Goal: Share content: Share content

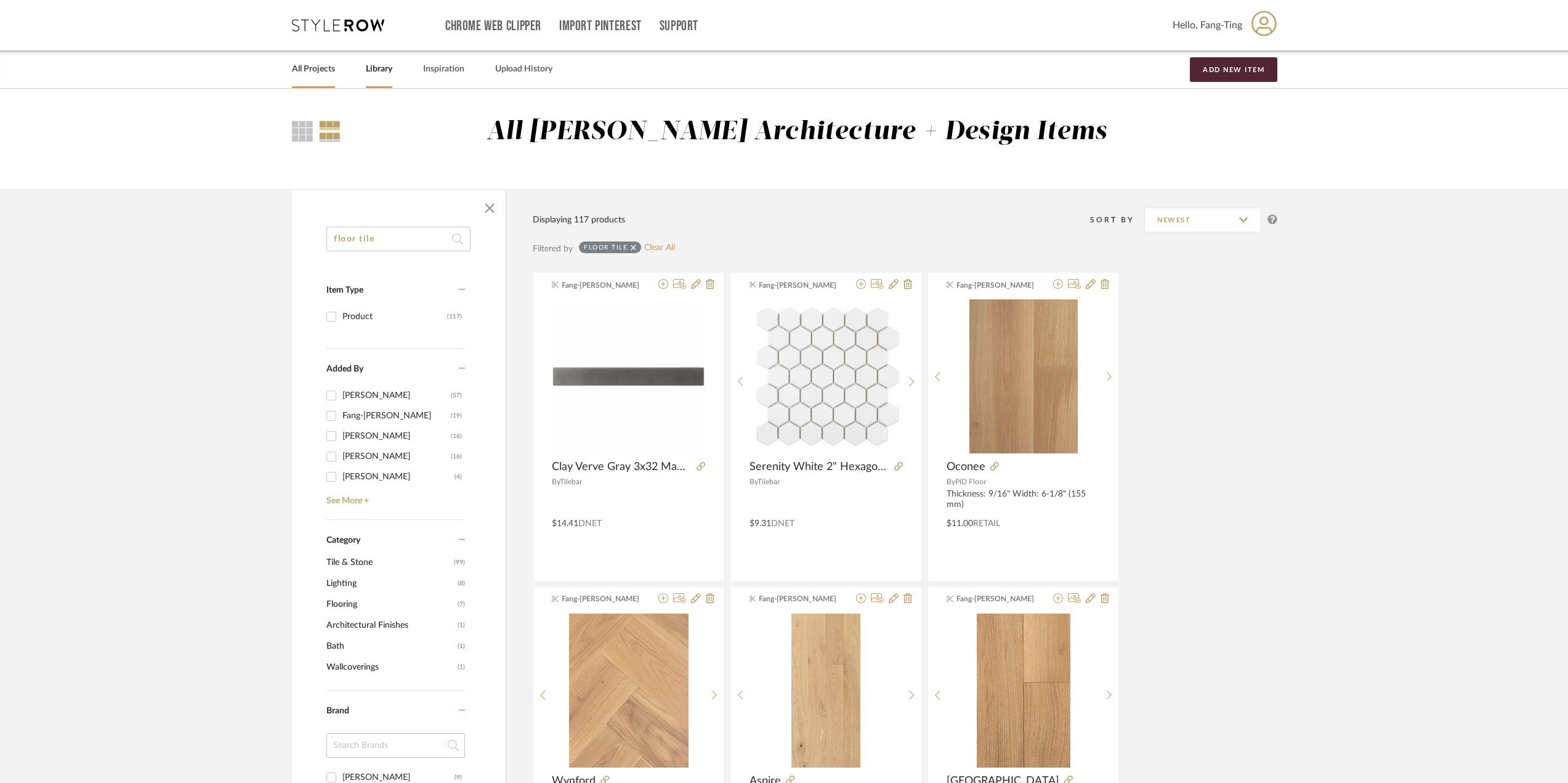
click at [312, 67] on link "All Projects" at bounding box center [314, 69] width 43 height 17
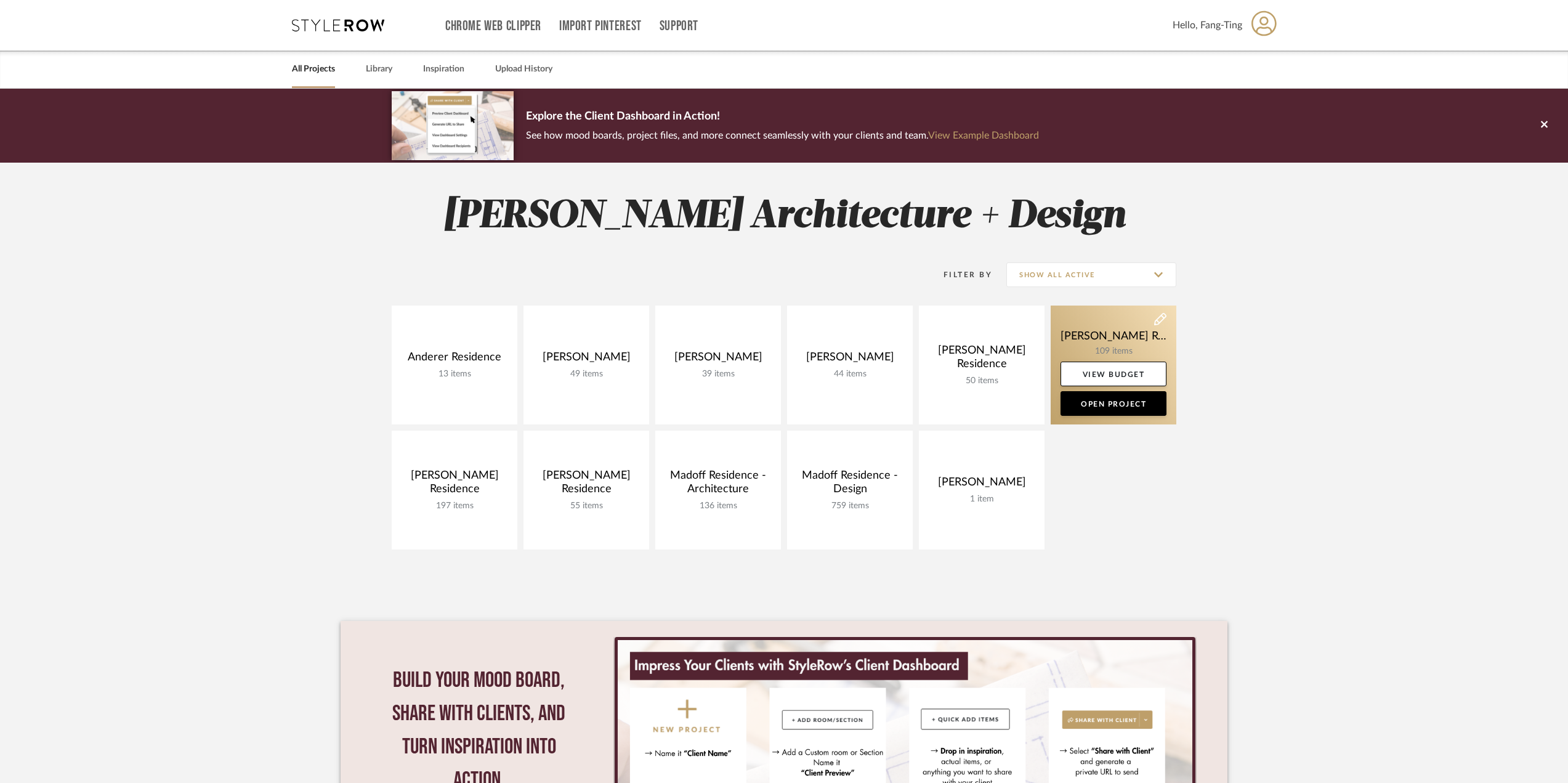
click at [1114, 336] on link at bounding box center [1113, 365] width 125 height 119
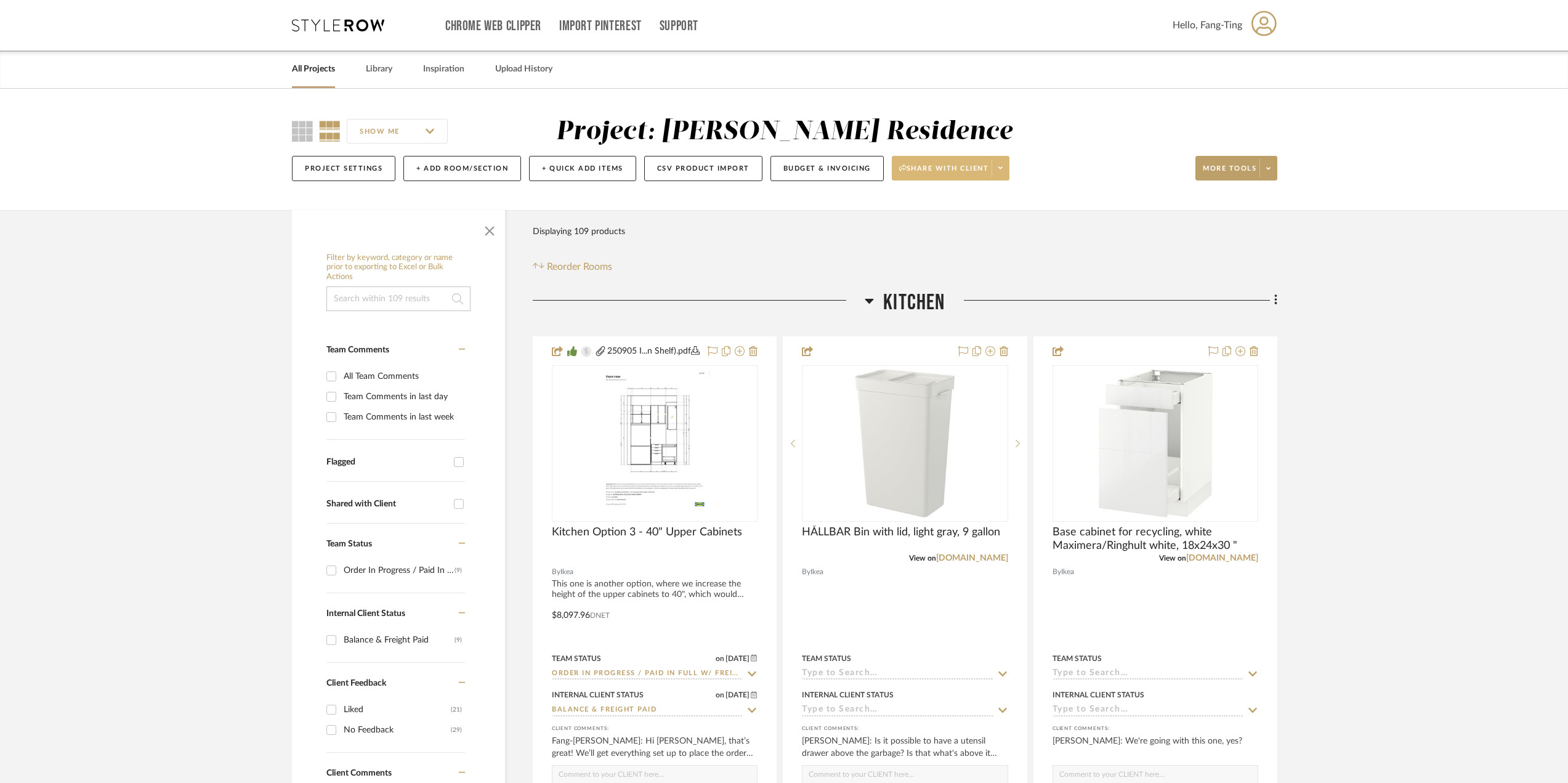
click at [1007, 173] on span at bounding box center [1001, 168] width 18 height 18
click at [978, 200] on span "Preview Client Dashboard" at bounding box center [955, 204] width 105 height 11
click at [1005, 169] on span at bounding box center [1001, 168] width 18 height 18
click at [972, 225] on button "Generate URL to Share" at bounding box center [955, 233] width 130 height 30
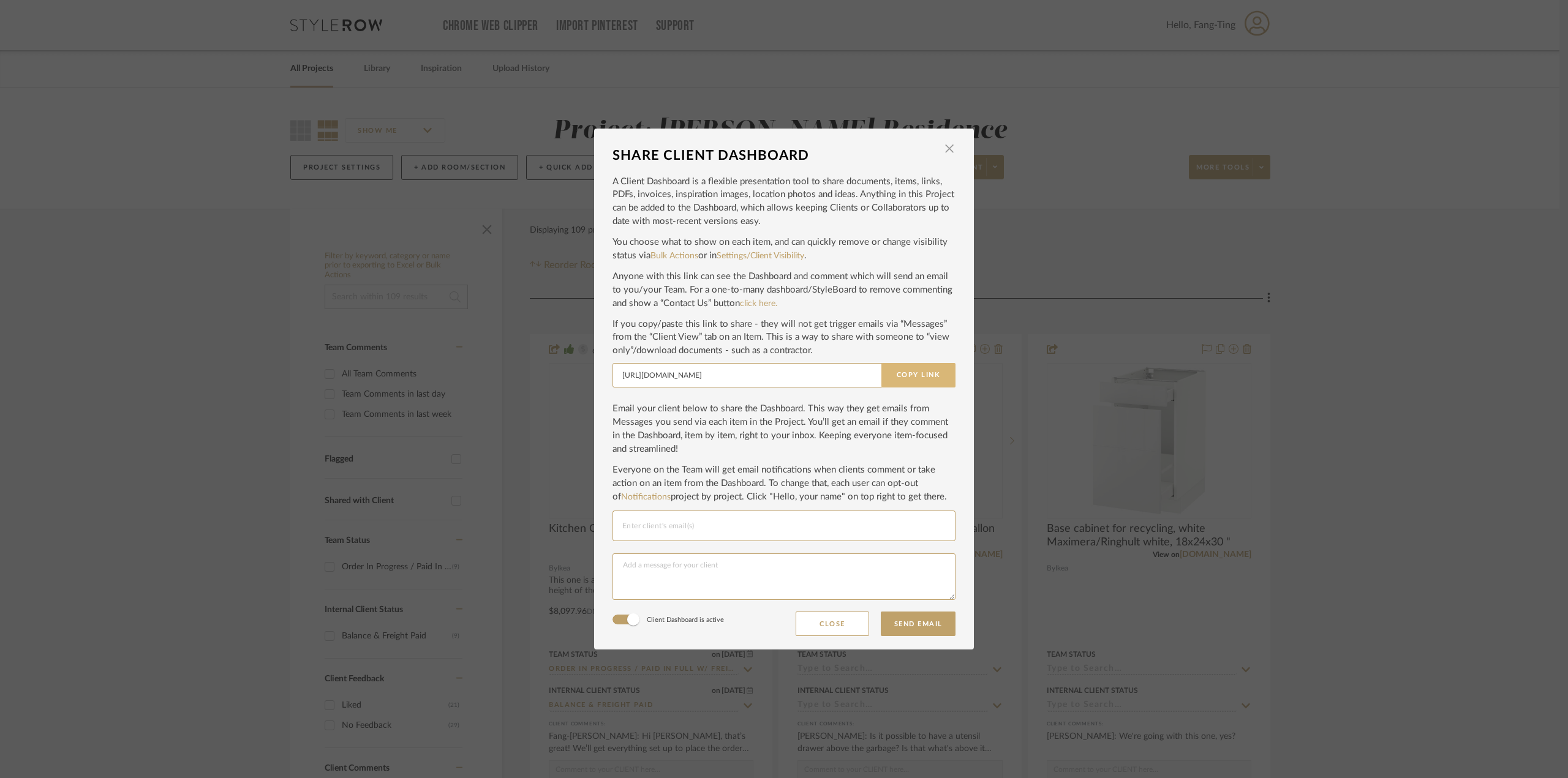
click at [900, 372] on button "Copy Link" at bounding box center [919, 375] width 74 height 25
click at [233, 241] on div "SHARE CLIENT DASHBOARD × A Client Dashboard is a flexible presentation tool to …" at bounding box center [784, 389] width 1568 height 778
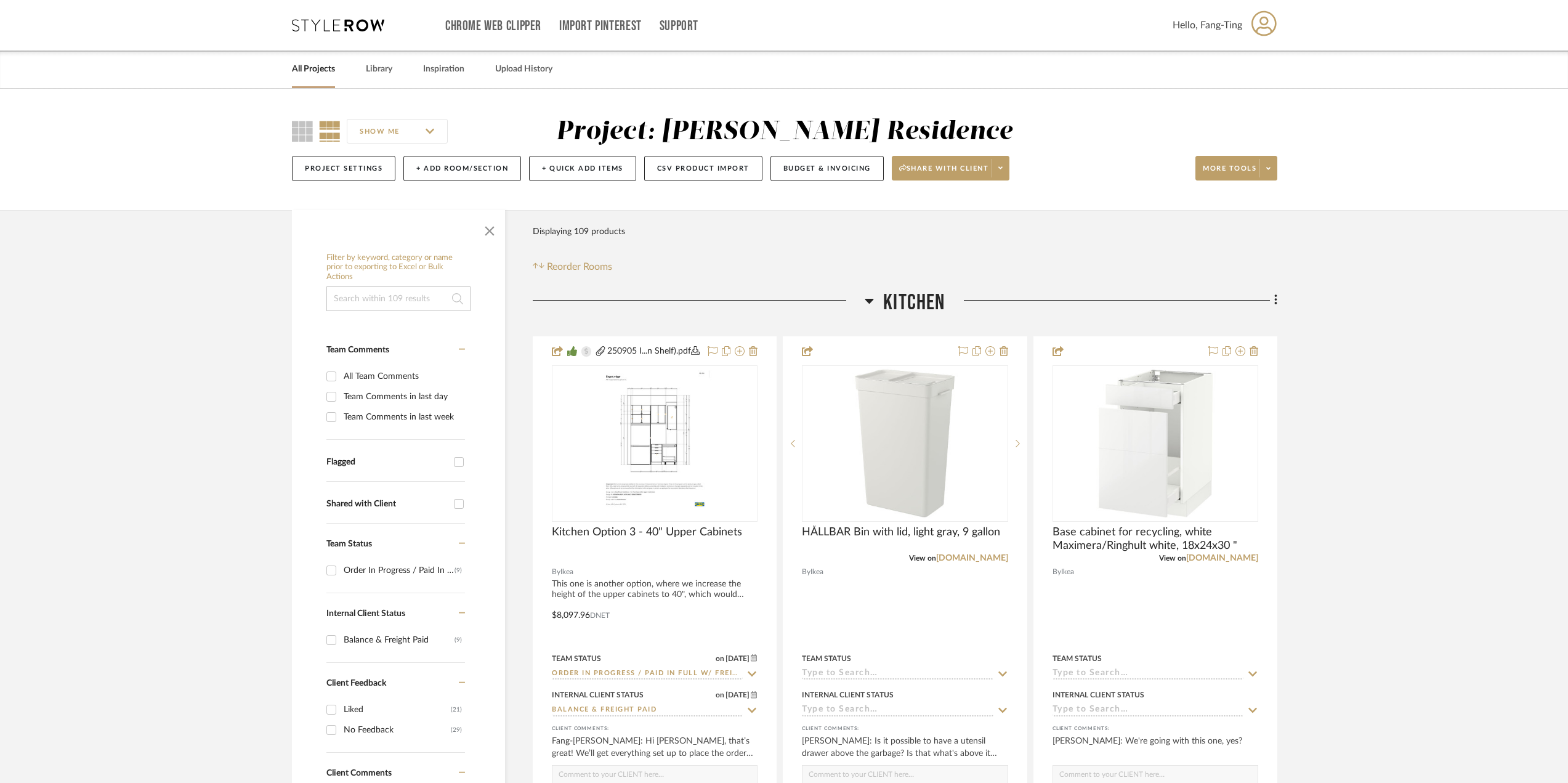
click at [322, 75] on link "All Projects" at bounding box center [314, 69] width 43 height 17
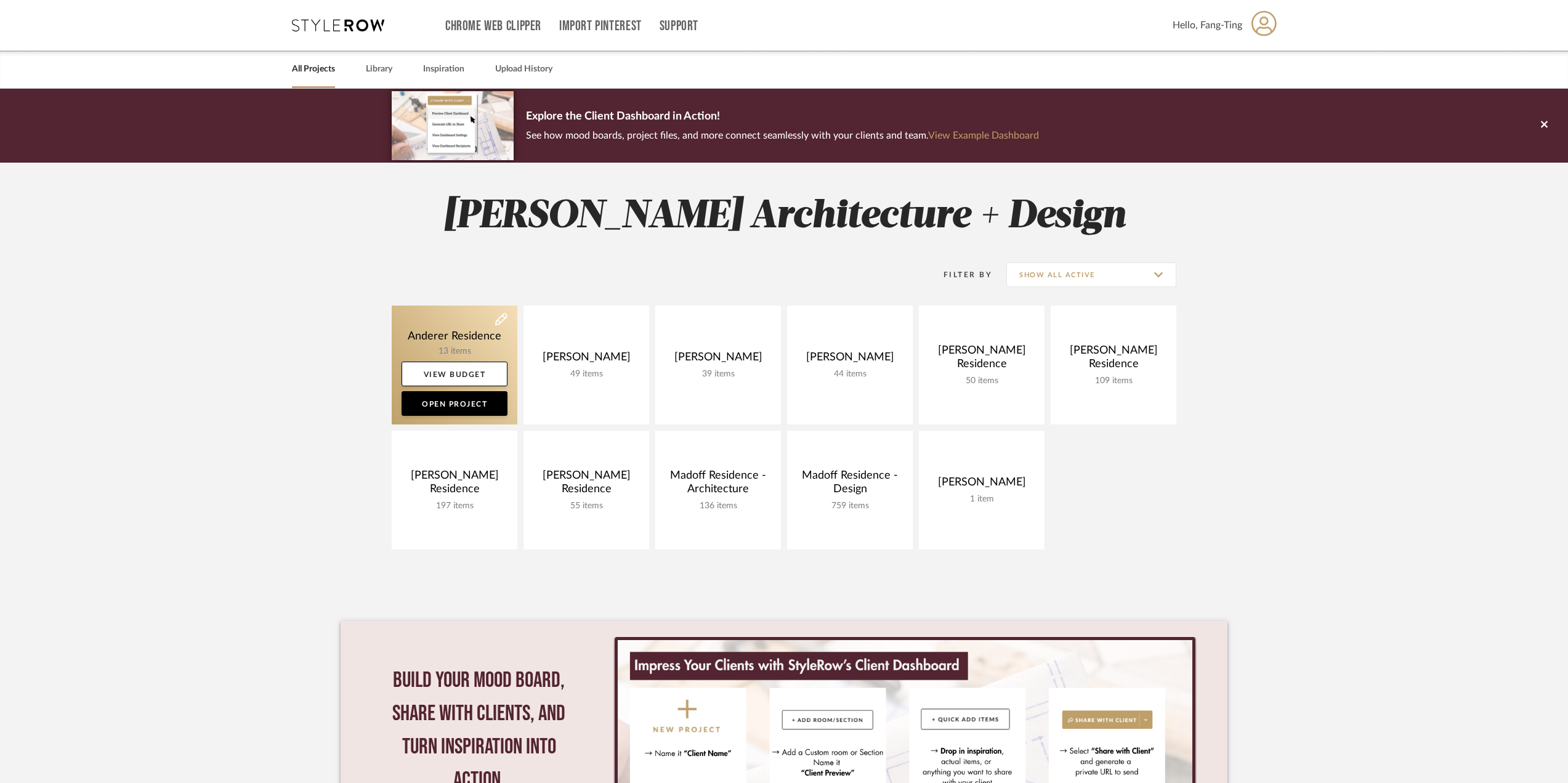
click at [453, 320] on link at bounding box center [455, 365] width 125 height 119
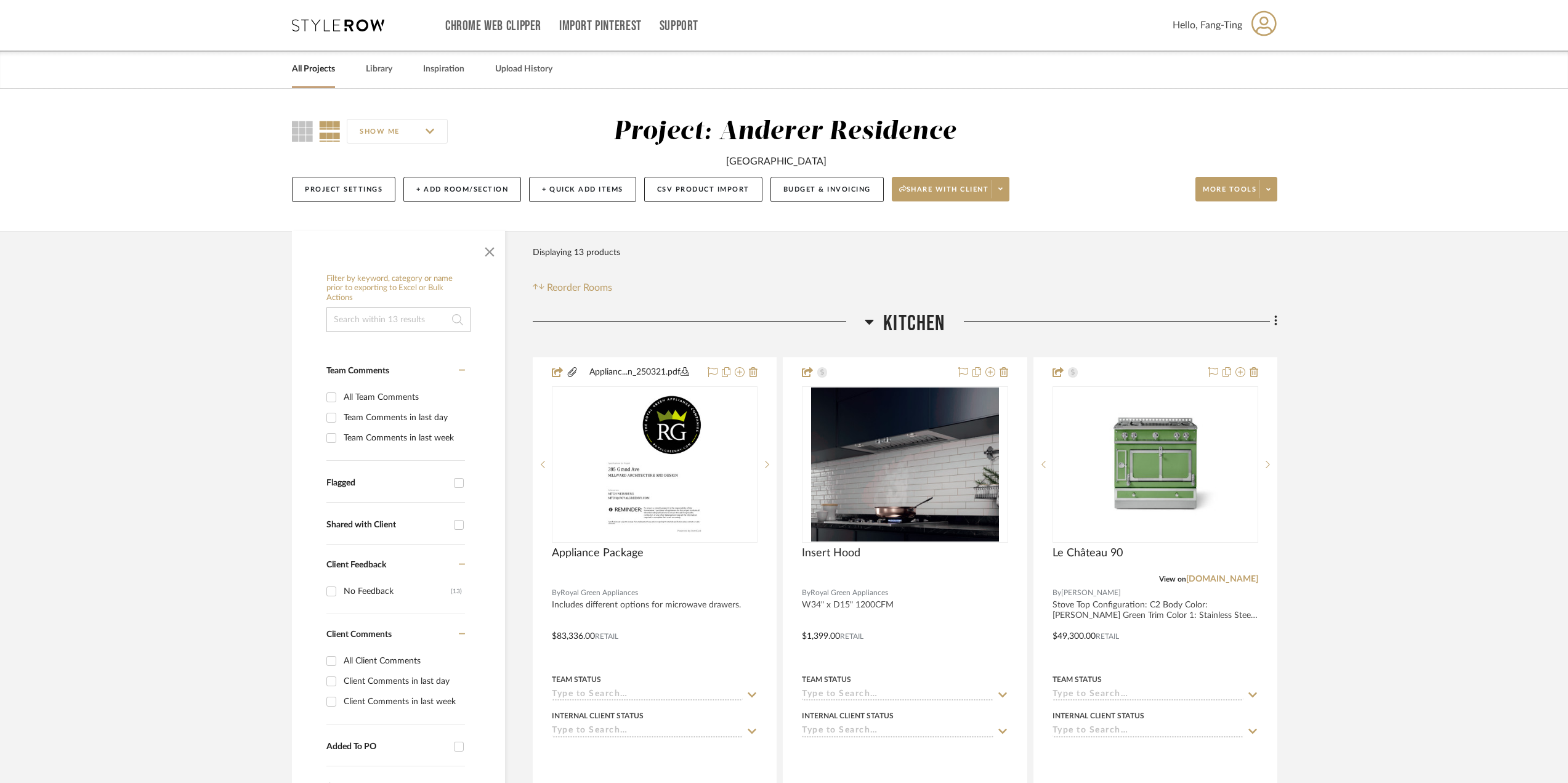
click at [1007, 205] on div "Project Settings + Add Room/Section + Quick Add Items CSV Product Import Budget…" at bounding box center [785, 189] width 986 height 41
click at [1003, 195] on span at bounding box center [1001, 189] width 18 height 18
click at [973, 247] on button "Generate URL to Share" at bounding box center [955, 254] width 130 height 30
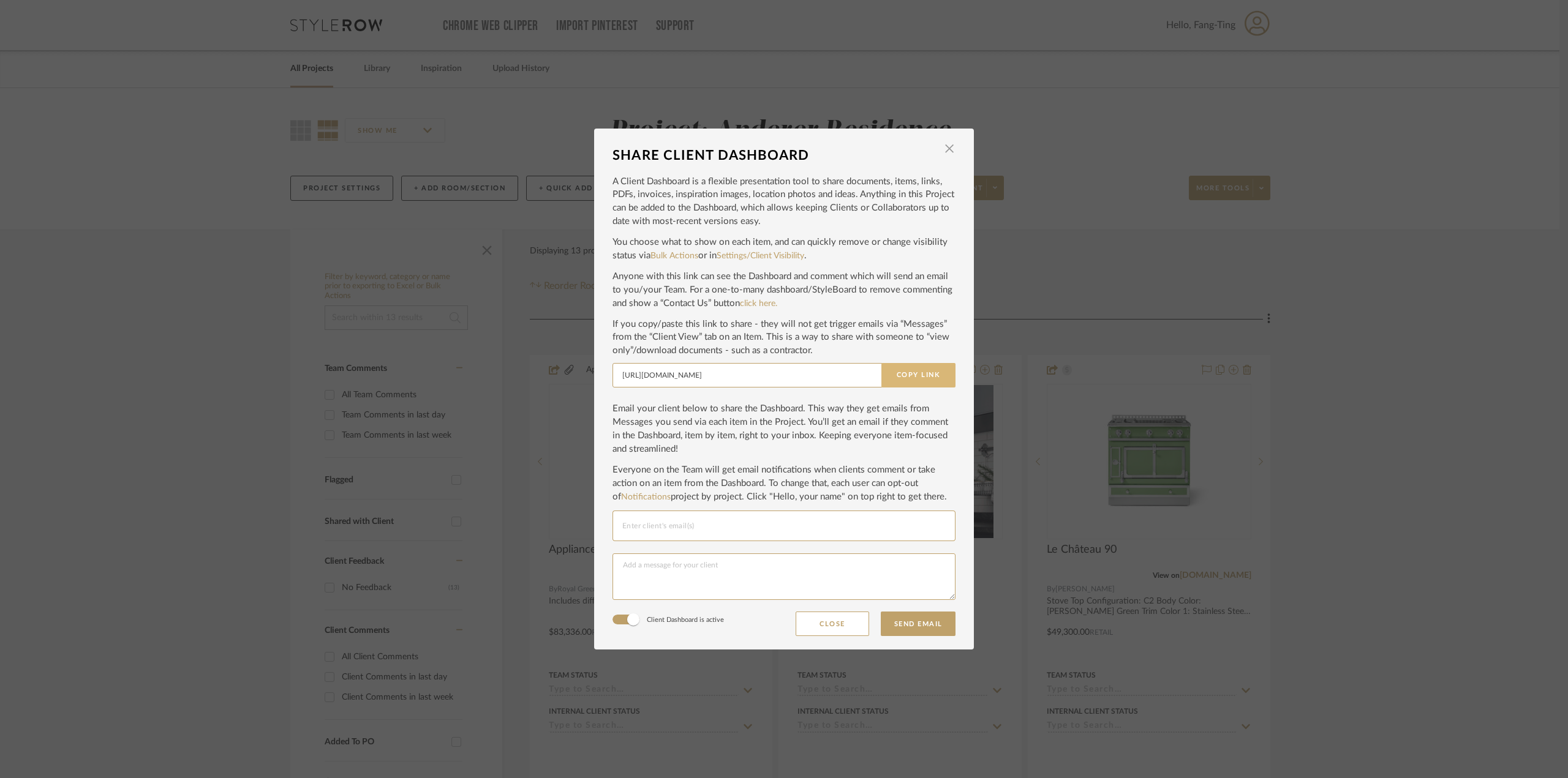
click at [925, 370] on button "Copy Link" at bounding box center [919, 375] width 74 height 25
